Goal: Transaction & Acquisition: Download file/media

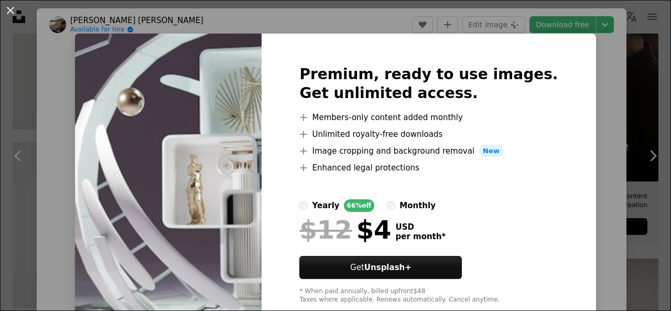
scroll to position [839, 0]
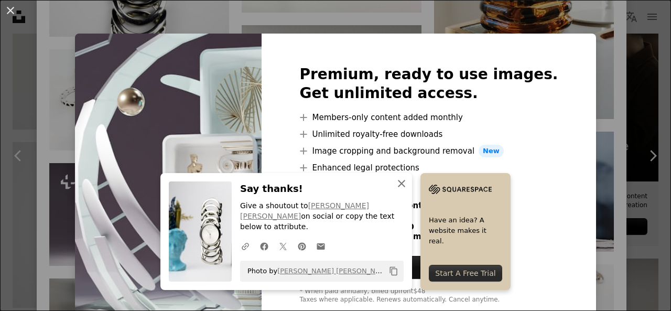
click at [398, 187] on icon "button" at bounding box center [401, 183] width 7 height 7
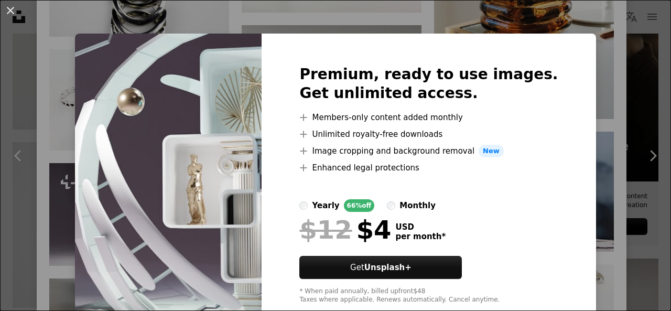
click at [222, 218] on img at bounding box center [168, 185] width 187 height 302
click at [210, 215] on img at bounding box center [168, 185] width 187 height 302
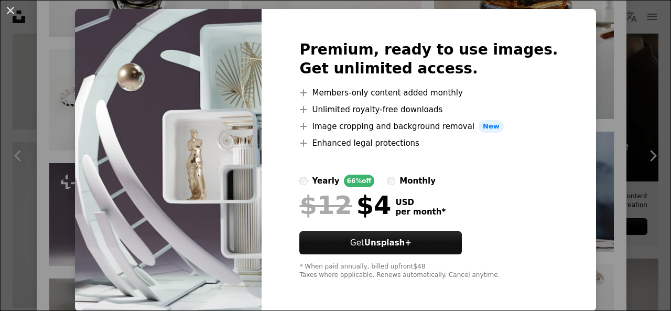
scroll to position [0, 0]
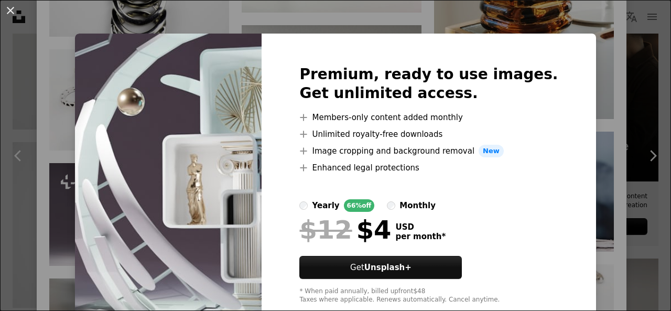
click at [11, 6] on button "An X shape" at bounding box center [10, 10] width 13 height 13
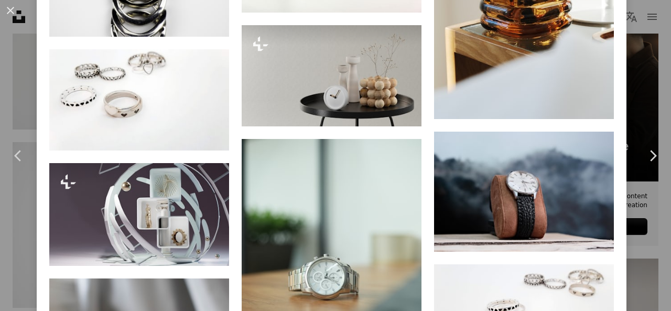
scroll to position [891, 0]
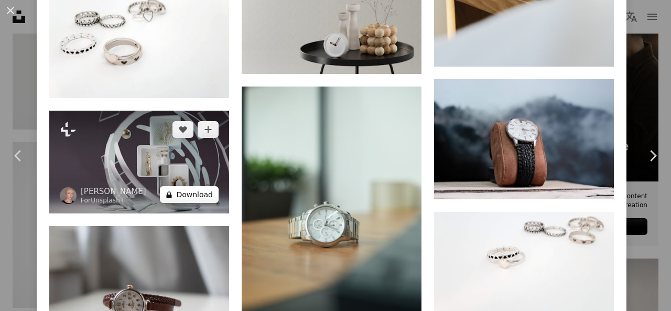
click at [187, 186] on button "A lock Download" at bounding box center [189, 194] width 59 height 17
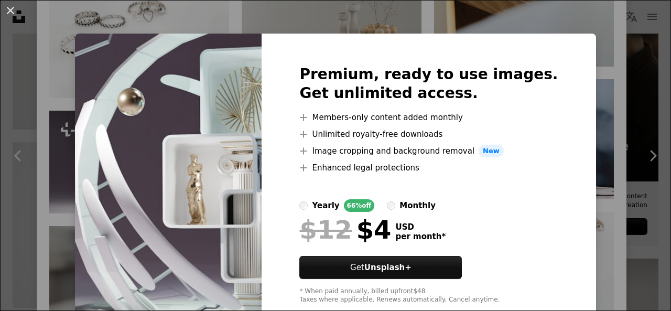
drag, startPoint x: 29, startPoint y: 0, endPoint x: 137, endPoint y: 164, distance: 196.1
click at [138, 165] on img at bounding box center [168, 185] width 187 height 302
click at [9, 14] on button "An X shape" at bounding box center [10, 10] width 13 height 13
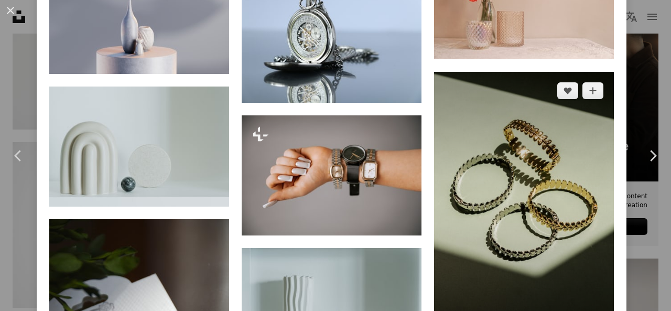
scroll to position [1311, 0]
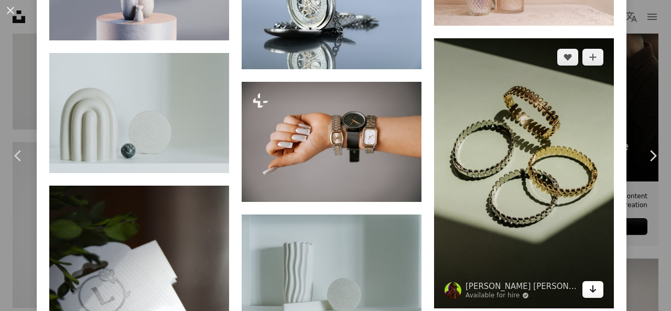
click at [590, 285] on icon "Download" at bounding box center [593, 288] width 7 height 7
